Goal: Task Accomplishment & Management: Manage account settings

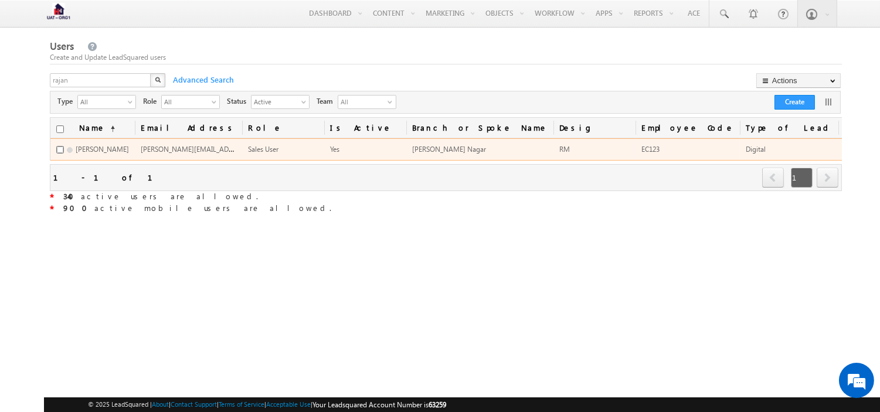
click at [56, 153] on input "checkbox" at bounding box center [60, 150] width 8 height 8
checkbox input "true"
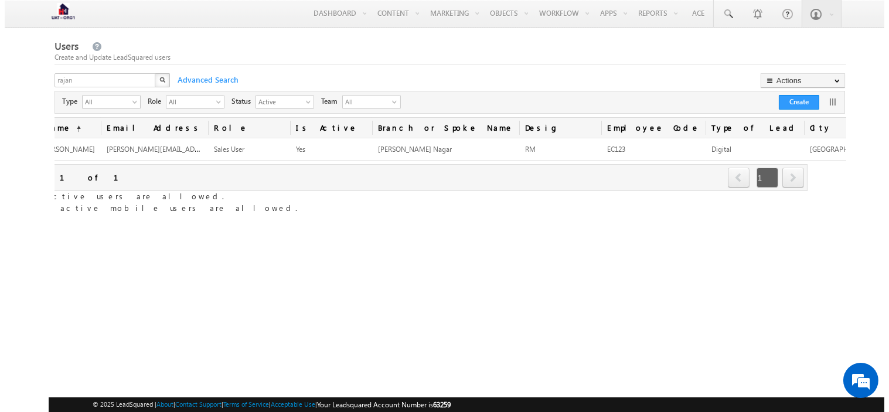
scroll to position [0, 76]
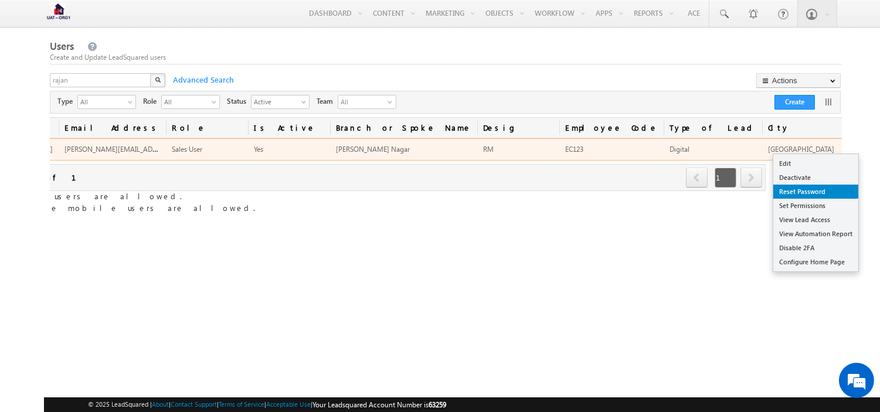
click at [821, 196] on link "Reset Password" at bounding box center [815, 192] width 85 height 14
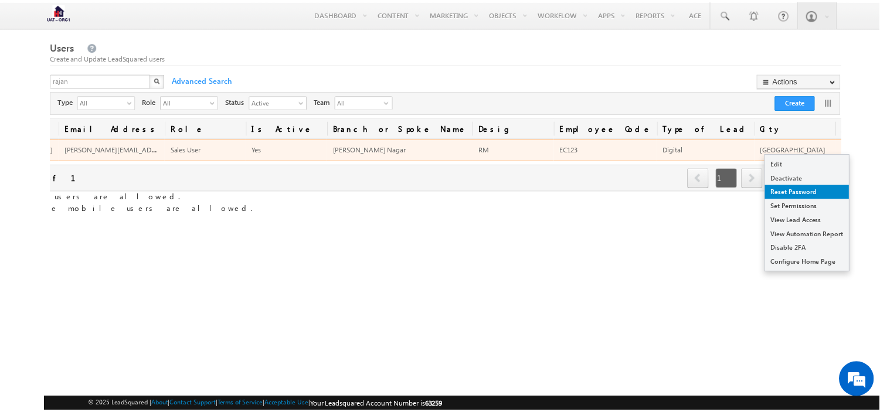
scroll to position [0, 67]
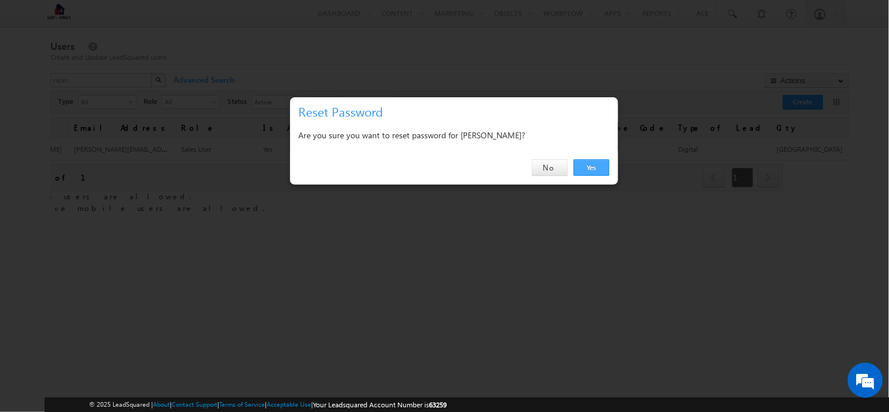
click at [592, 166] on link "Yes" at bounding box center [592, 167] width 36 height 16
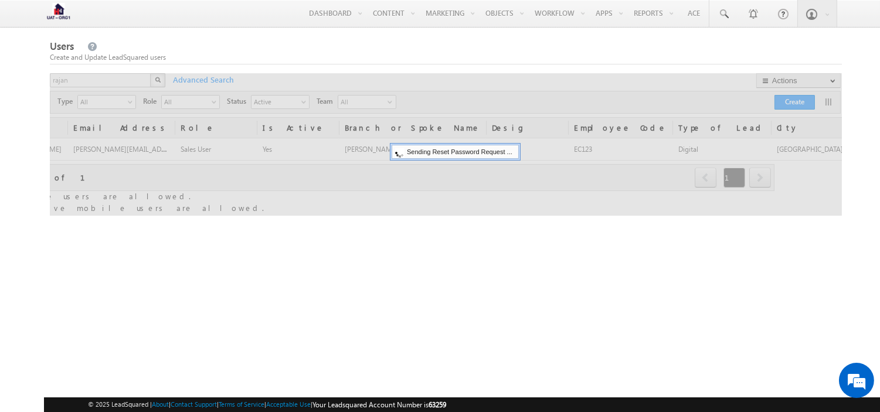
scroll to position [0, 0]
